Goal: Transaction & Acquisition: Purchase product/service

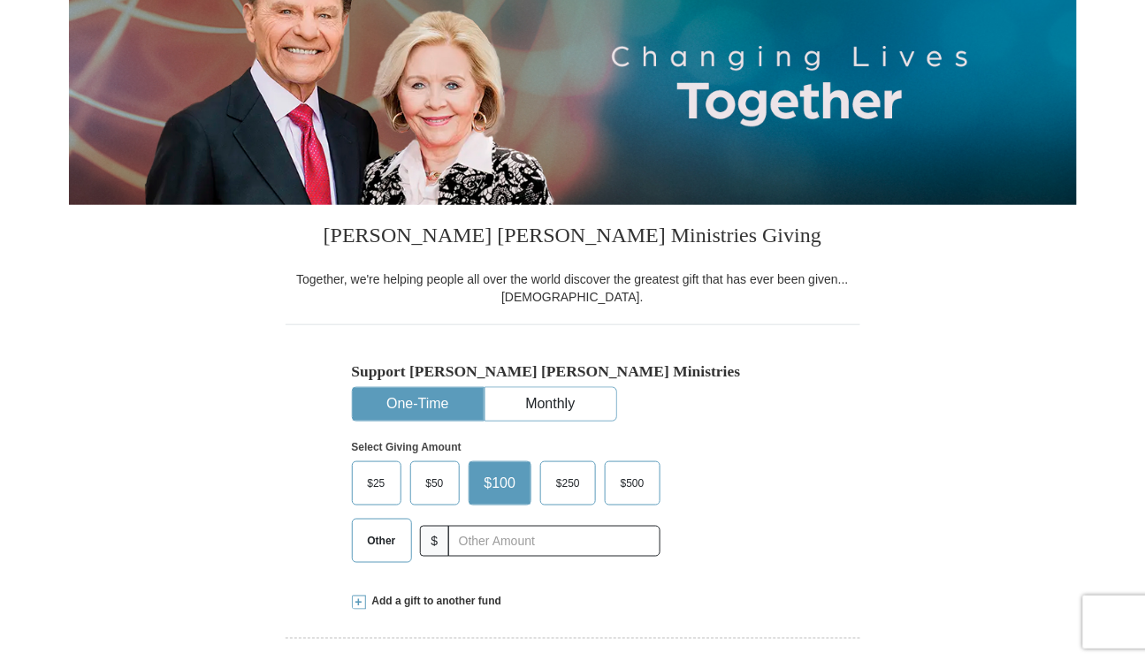
scroll to position [265, 0]
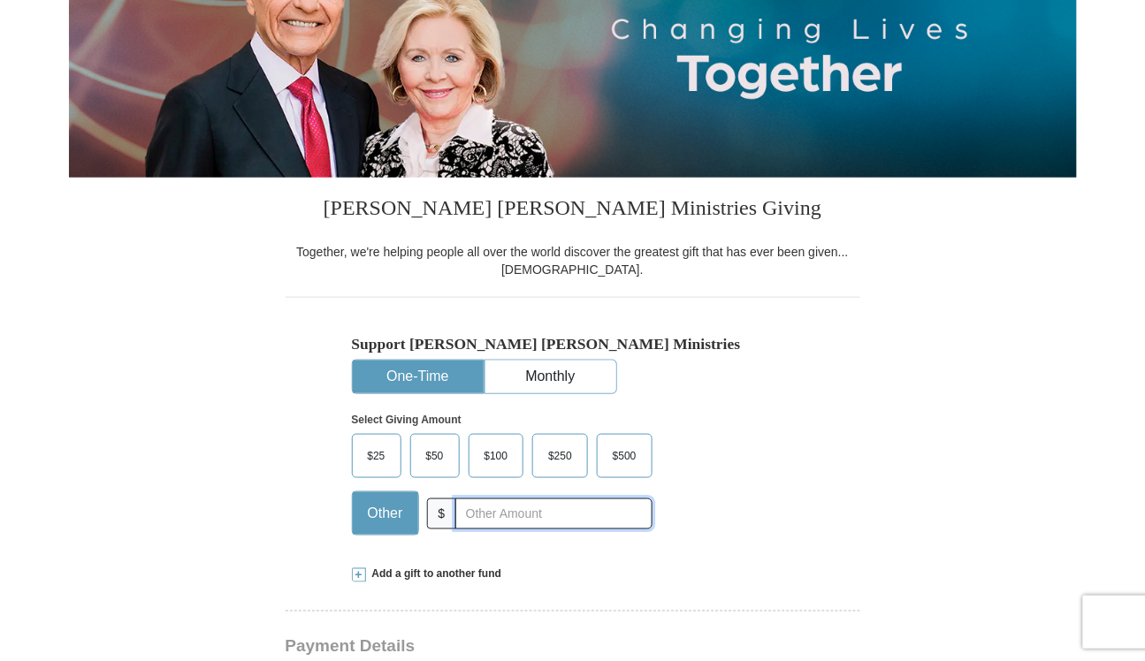
click at [495, 513] on input "text" at bounding box center [553, 514] width 196 height 31
click at [763, 487] on div "Select Giving Amount Amount must be a valid number The total gift cannot be les…" at bounding box center [573, 471] width 442 height 155
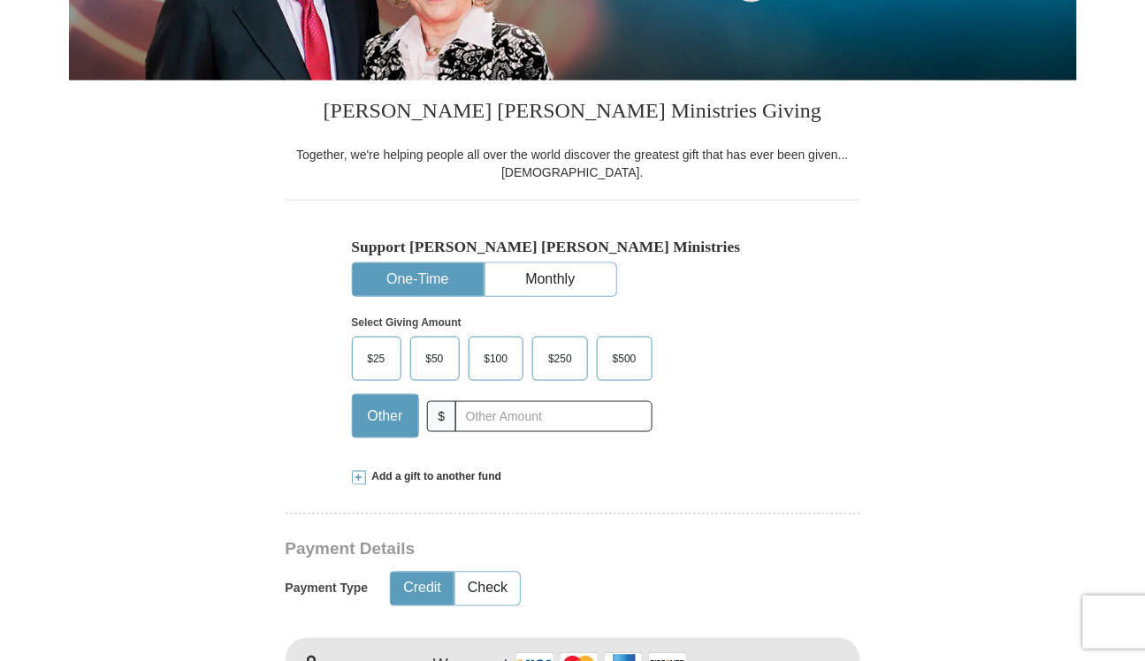
scroll to position [442, 0]
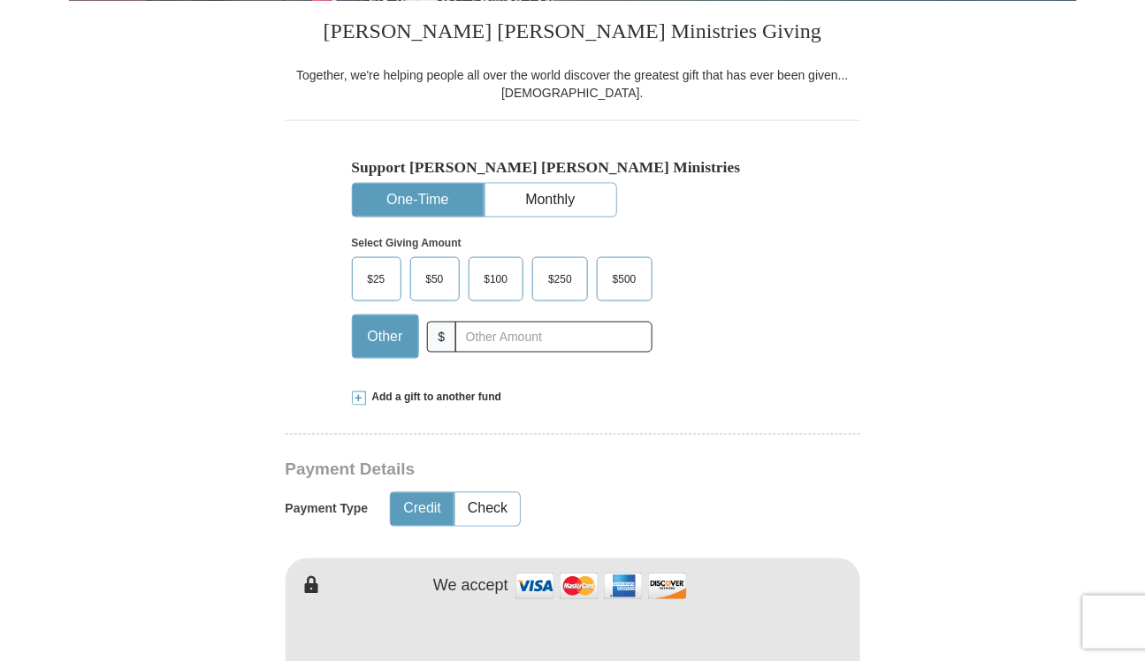
click at [495, 277] on span "$100" at bounding box center [497, 279] width 42 height 27
click at [0, 0] on input "$100" at bounding box center [0, 0] width 0 height 0
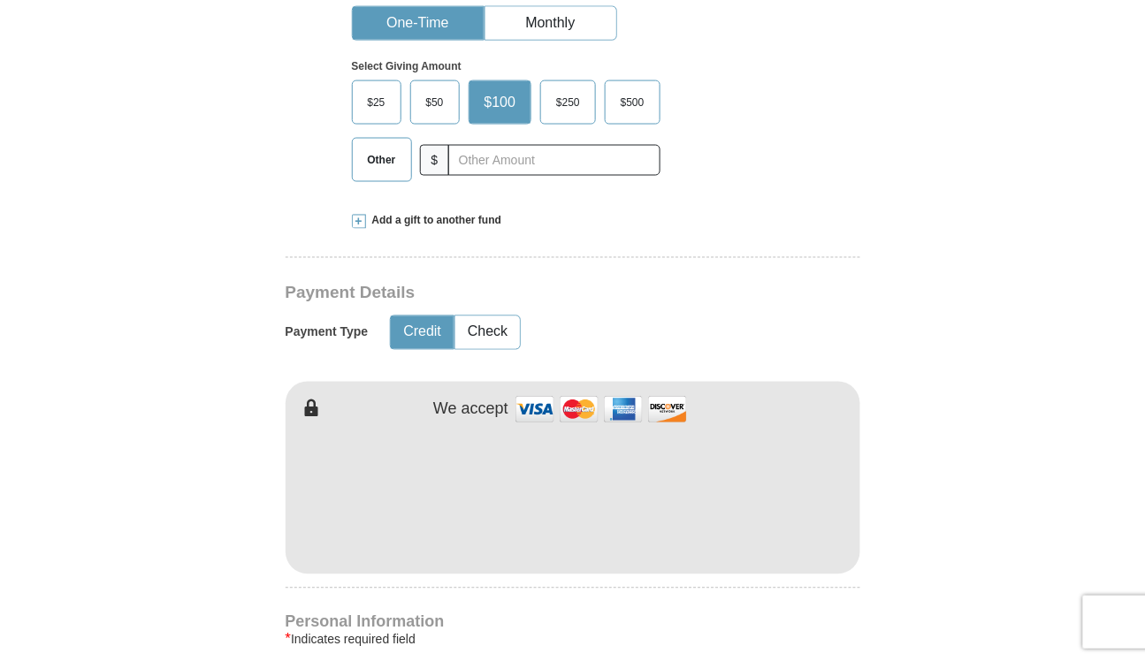
scroll to position [707, 0]
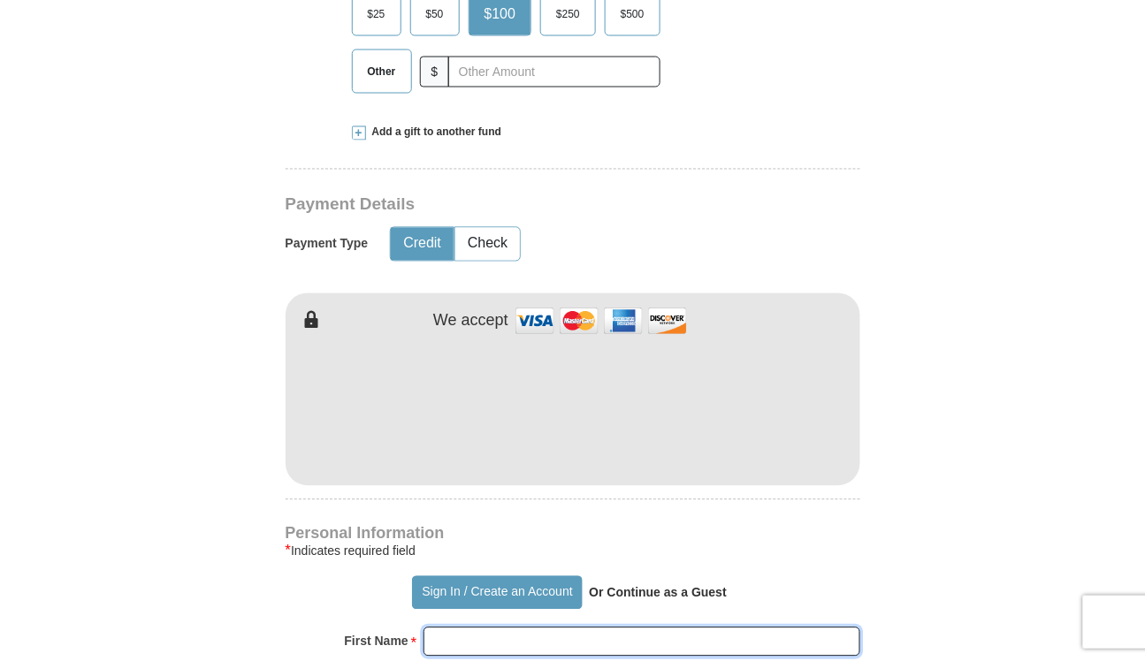
type input "[PERSON_NAME]"
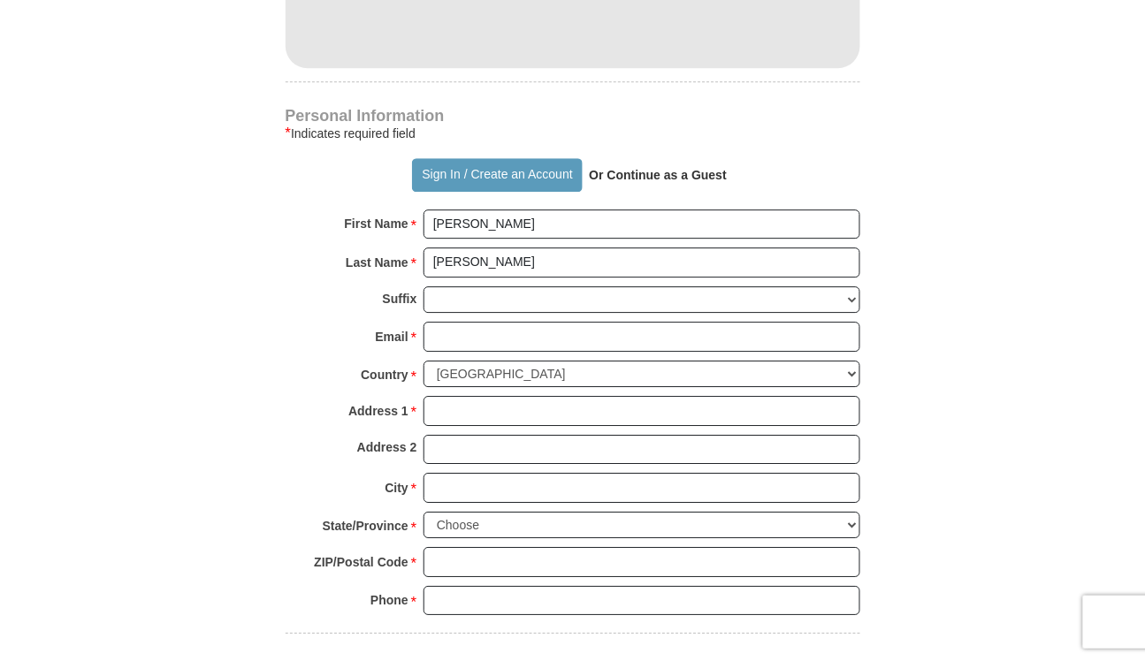
scroll to position [1149, 0]
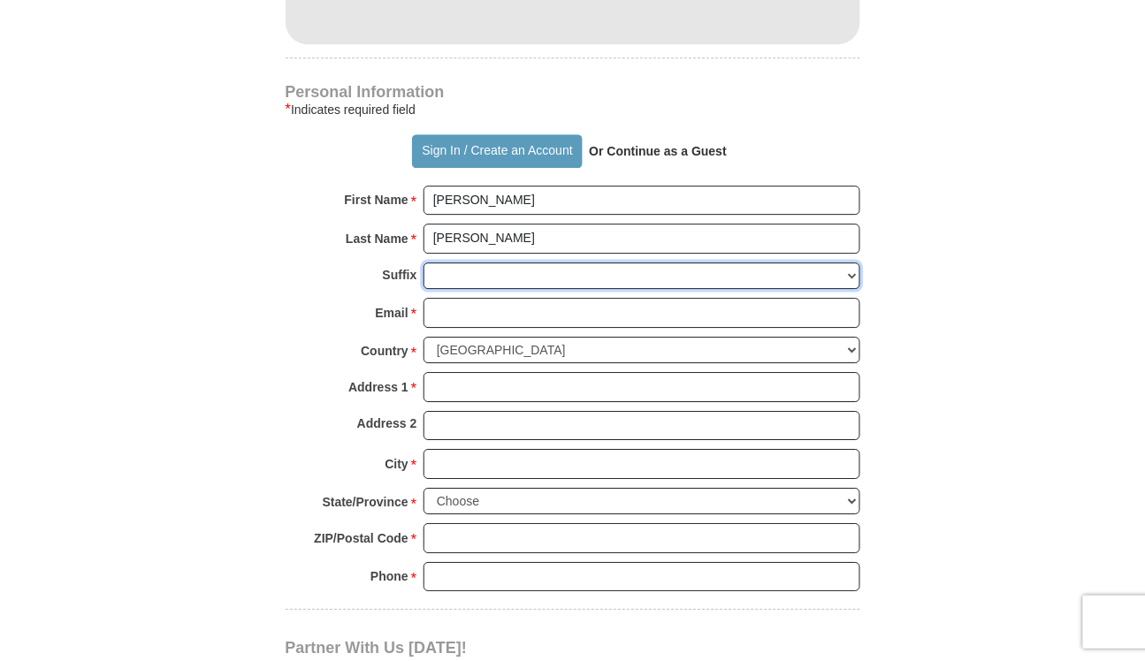
click at [467, 273] on select "[PERSON_NAME] I II III IV V VI" at bounding box center [641, 276] width 437 height 27
click at [256, 290] on form "Already have an account? Sign in for faster giving. Don't have an account? Crea…" at bounding box center [573, 5] width 1008 height 2169
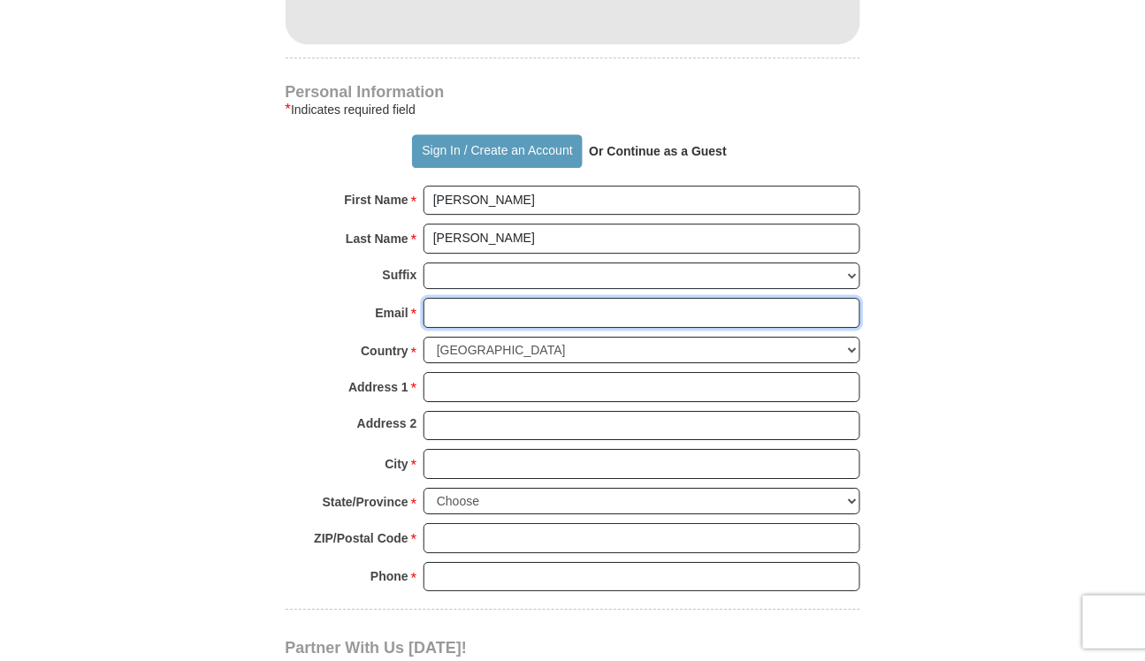
click at [431, 309] on input "Email *" at bounding box center [641, 313] width 437 height 30
type input "[EMAIL_ADDRESS][DOMAIN_NAME]"
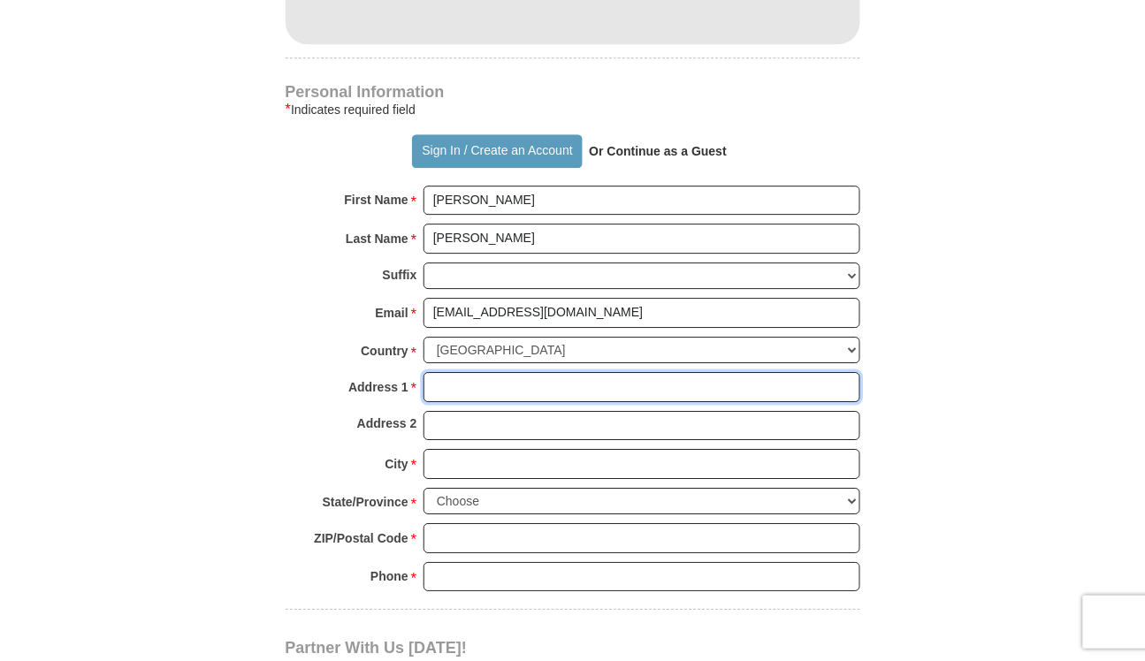
click at [461, 387] on input "Address 1 *" at bounding box center [641, 387] width 437 height 30
click at [462, 385] on input "Address 1 *" at bounding box center [641, 387] width 437 height 30
type input "[STREET_ADDRESS][PERSON_NAME]"
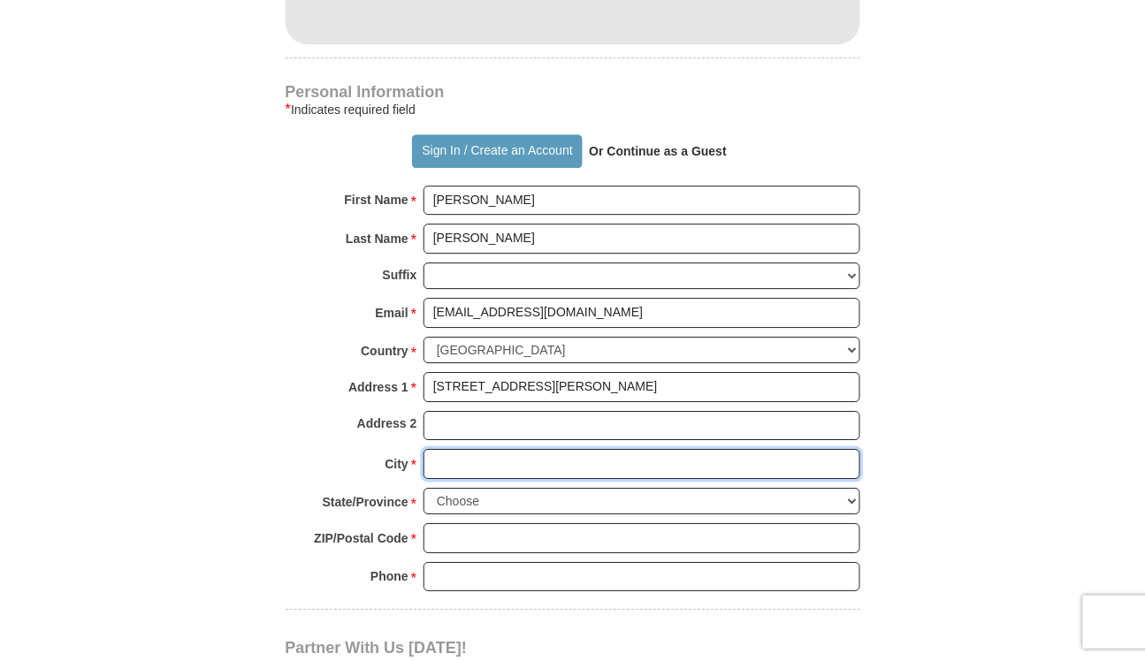
type input "[GEOGRAPHIC_DATA]"
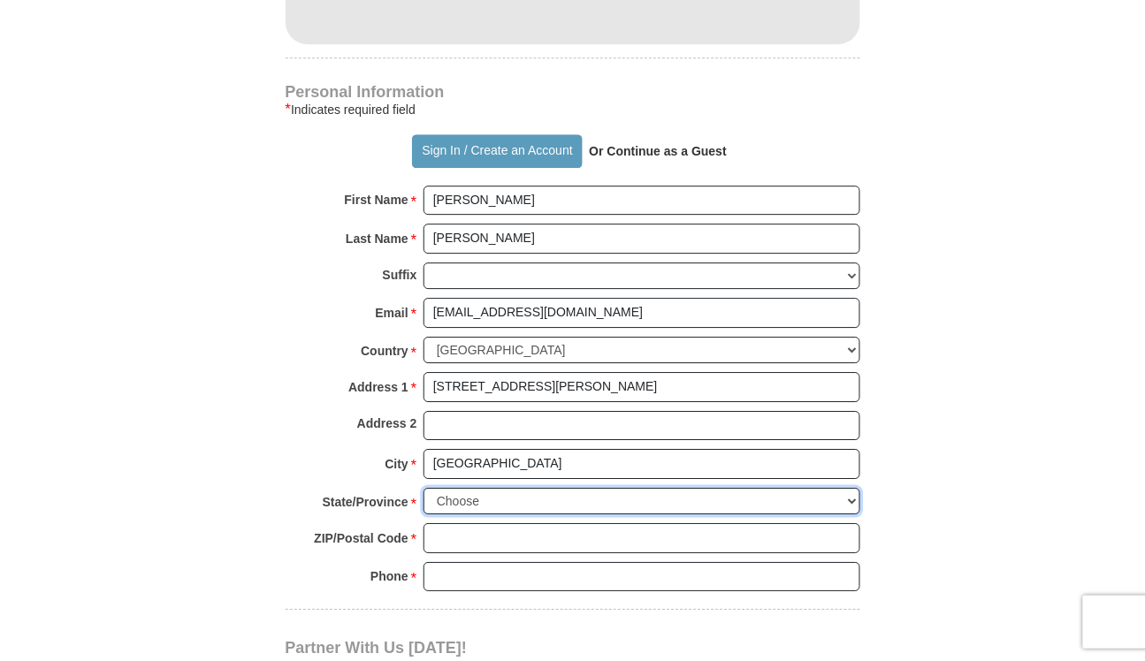
select select "[GEOGRAPHIC_DATA]"
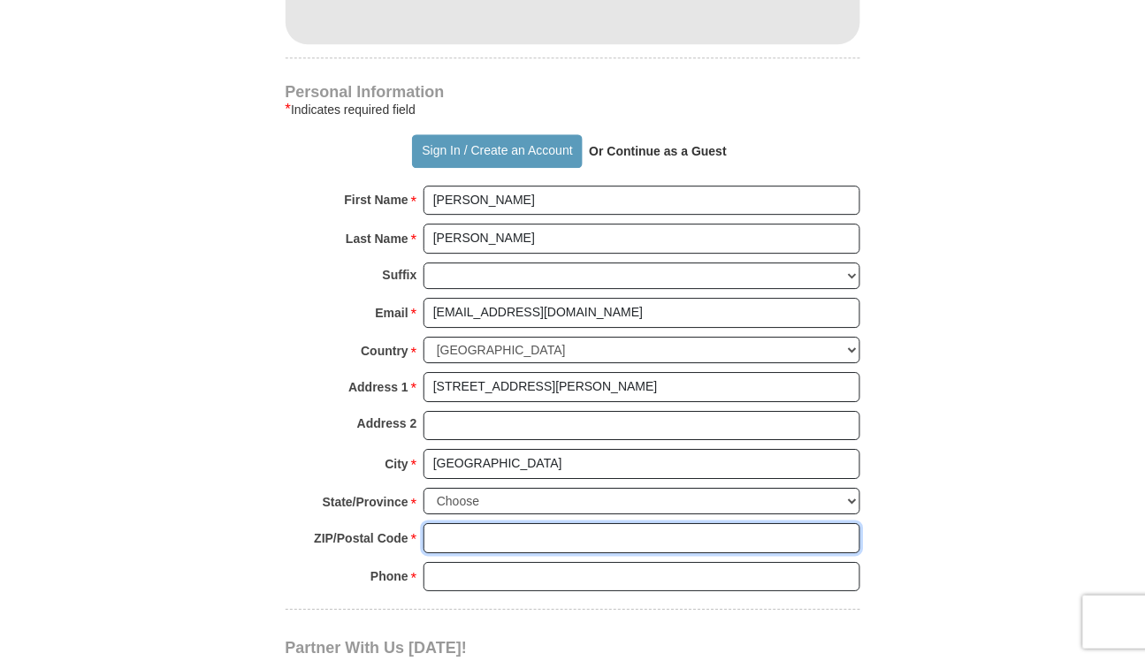
type input "76244"
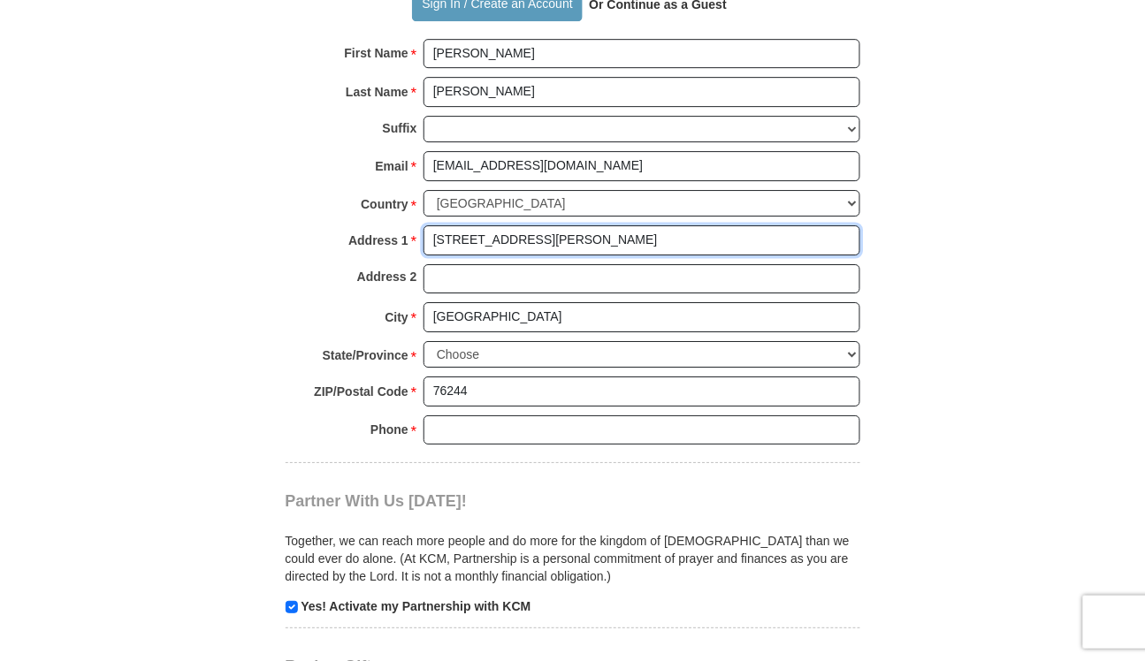
scroll to position [1326, 0]
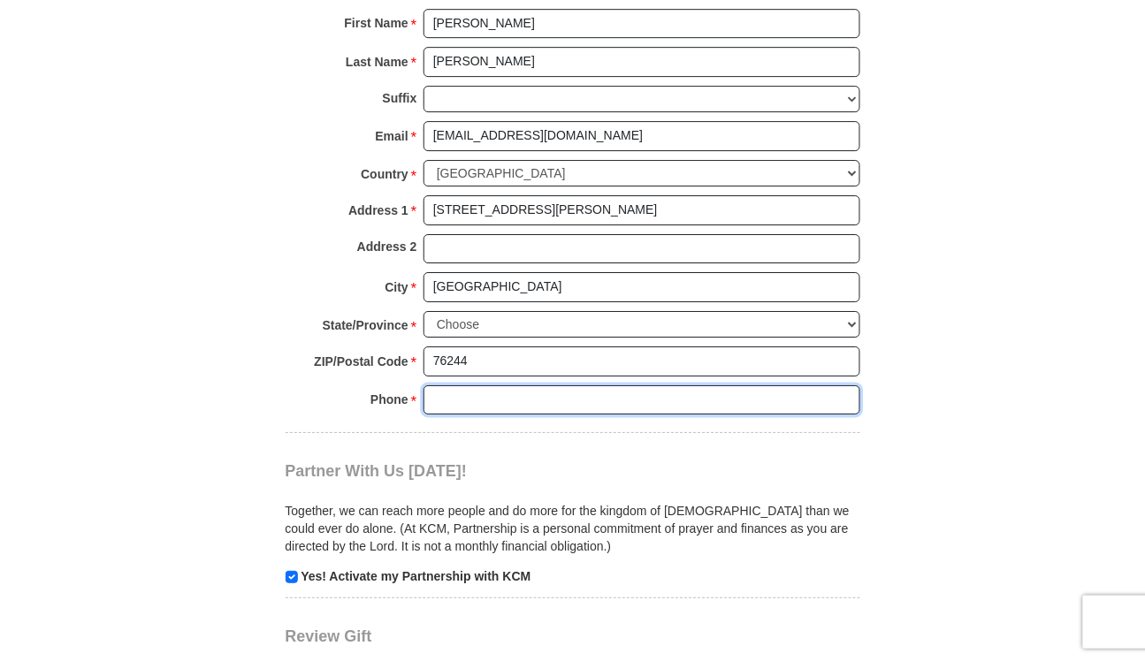
click at [470, 395] on input "Phone * *" at bounding box center [641, 400] width 437 height 30
click at [505, 439] on div "Partner With Us [DATE]! Together, we can reach more people and do more for the …" at bounding box center [573, 509] width 575 height 152
click at [515, 400] on input "Phone * *" at bounding box center [641, 400] width 437 height 30
type input "[PHONE_NUMBER]"
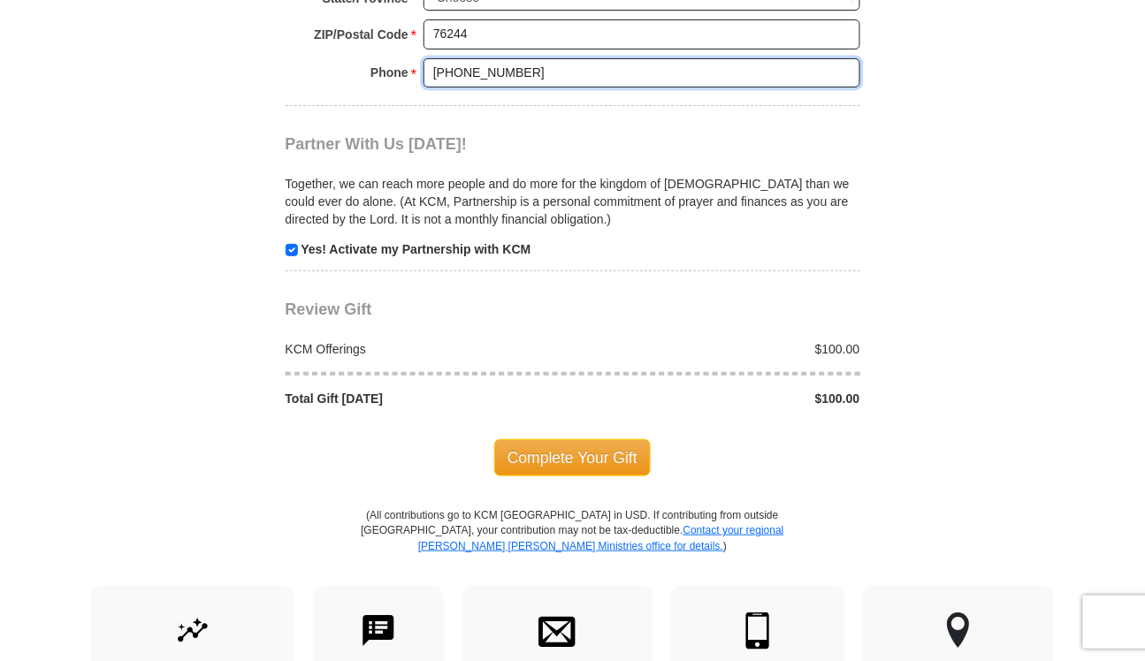
scroll to position [1680, 0]
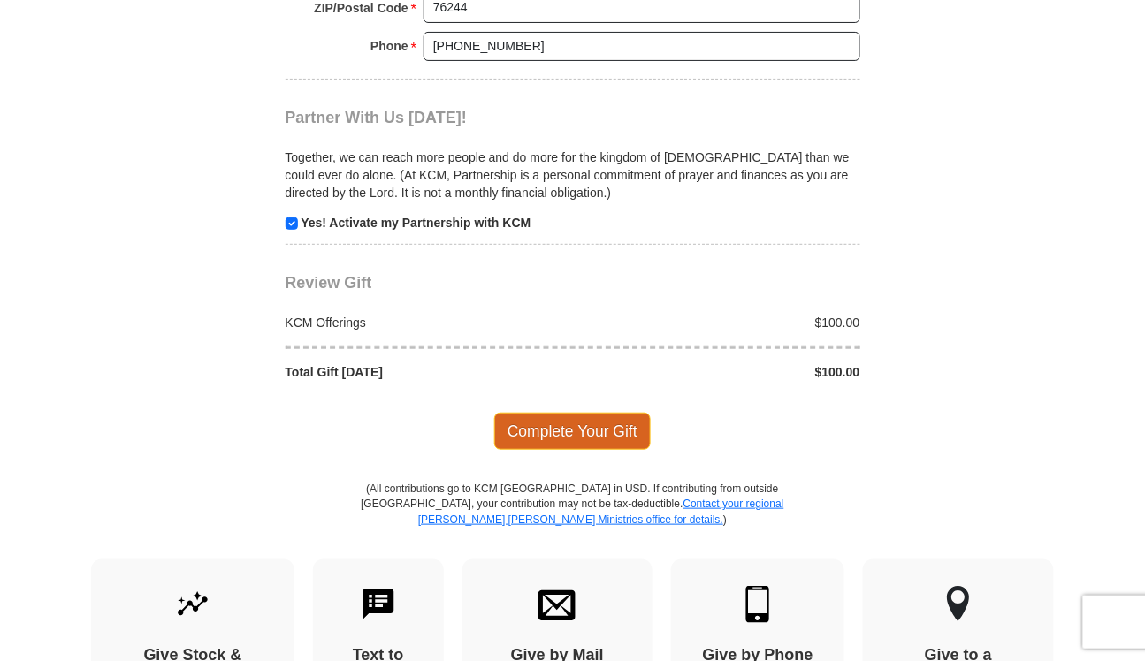
click at [583, 426] on span "Complete Your Gift" at bounding box center [572, 431] width 156 height 37
